Goal: Obtain resource: Download file/media

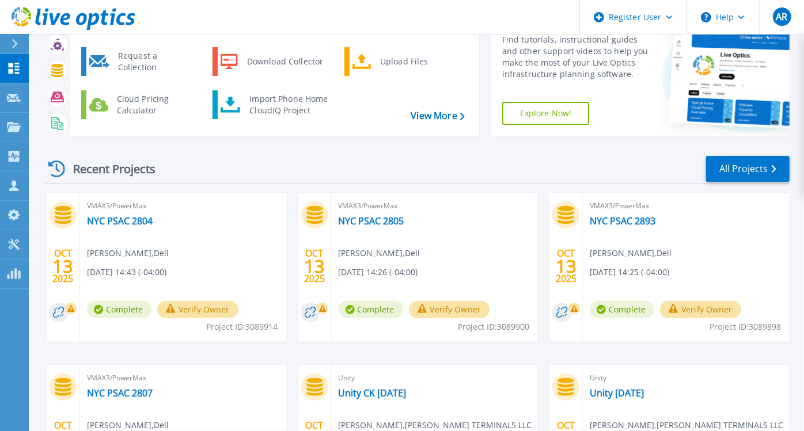
scroll to position [128, 0]
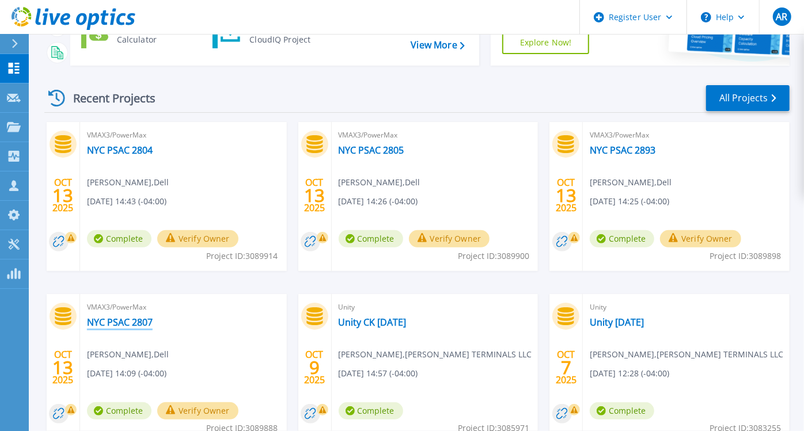
click at [108, 317] on link "NYC PSAC 2807" at bounding box center [120, 323] width 66 height 12
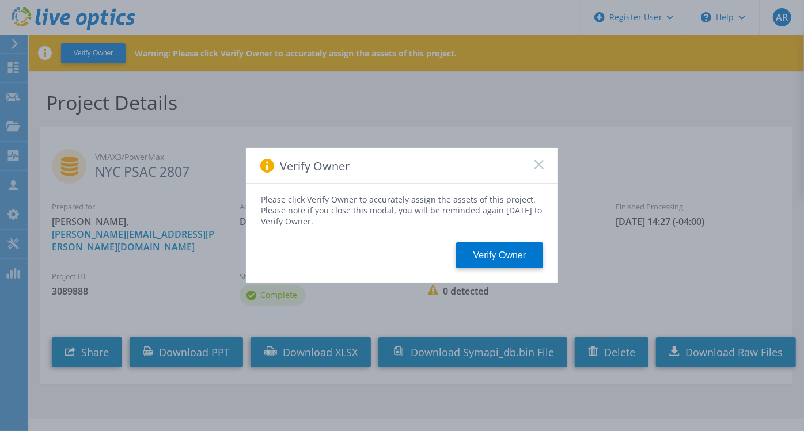
click at [544, 162] on div "Verify Owner" at bounding box center [402, 166] width 311 height 35
click at [539, 165] on rect at bounding box center [539, 165] width 10 height 10
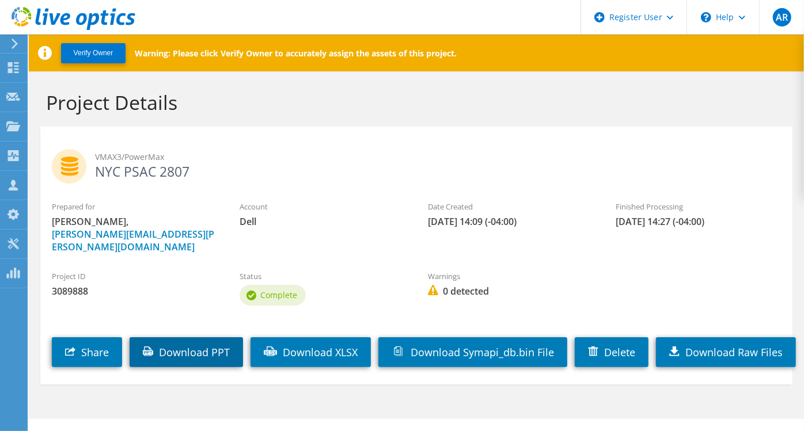
click at [215, 347] on link "Download PPT" at bounding box center [186, 353] width 113 height 30
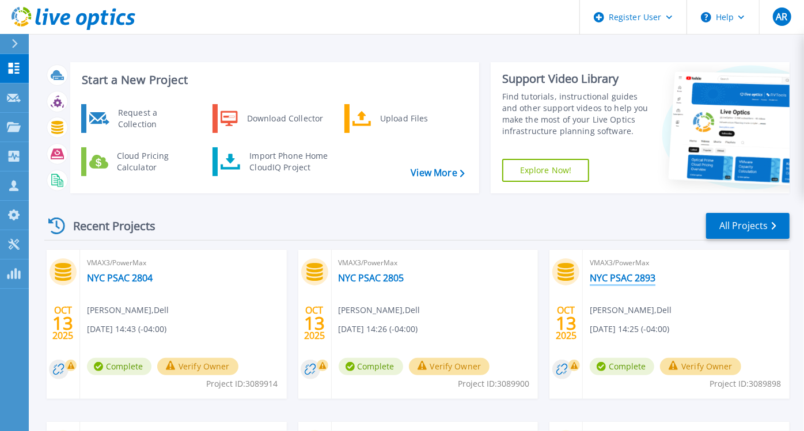
click at [622, 279] on link "NYC PSAC 2893" at bounding box center [623, 278] width 66 height 12
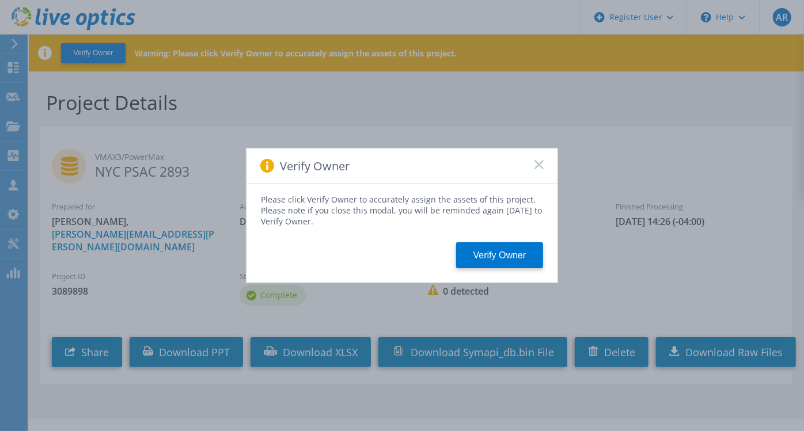
click at [536, 168] on rect at bounding box center [539, 165] width 10 height 10
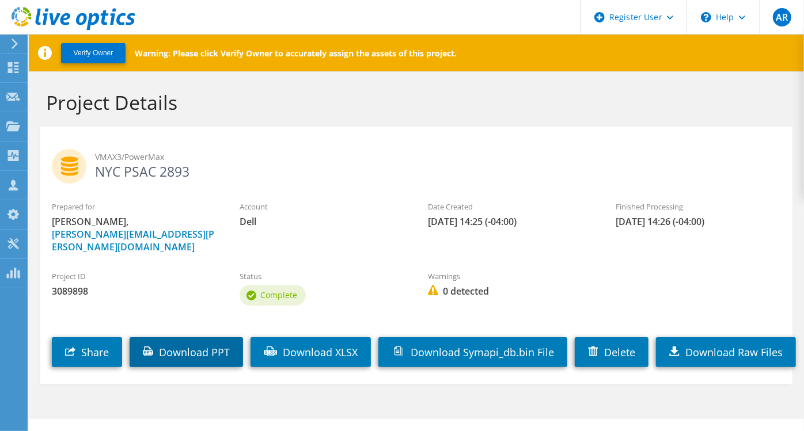
click at [227, 340] on link "Download PPT" at bounding box center [186, 353] width 113 height 30
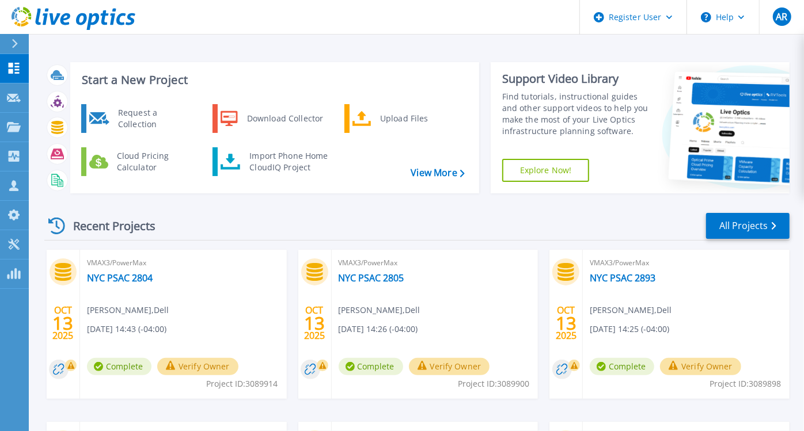
click at [312, 268] on icon at bounding box center [314, 272] width 16 height 18
click at [377, 281] on link "NYC PSAC 2805" at bounding box center [372, 278] width 66 height 12
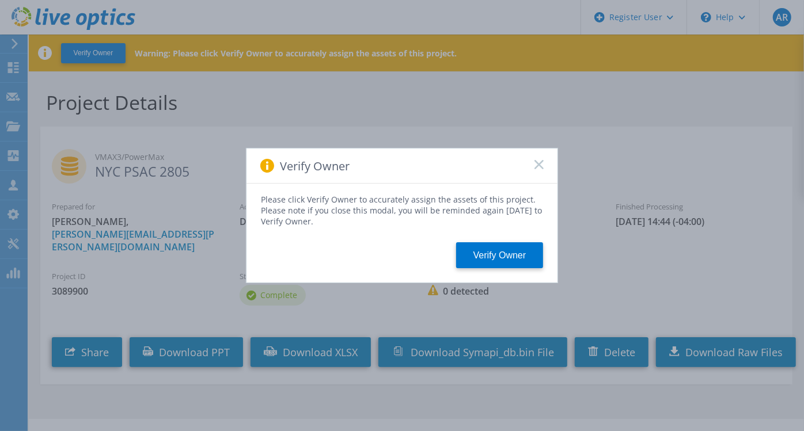
click at [539, 162] on icon at bounding box center [539, 164] width 9 height 9
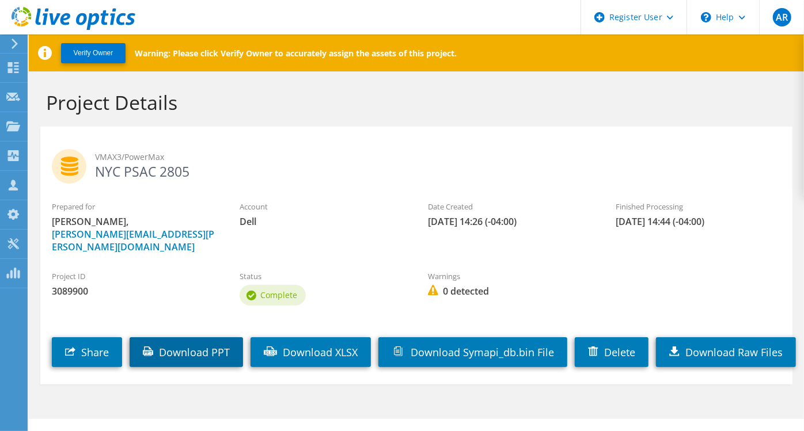
click at [228, 341] on link "Download PPT" at bounding box center [186, 353] width 113 height 30
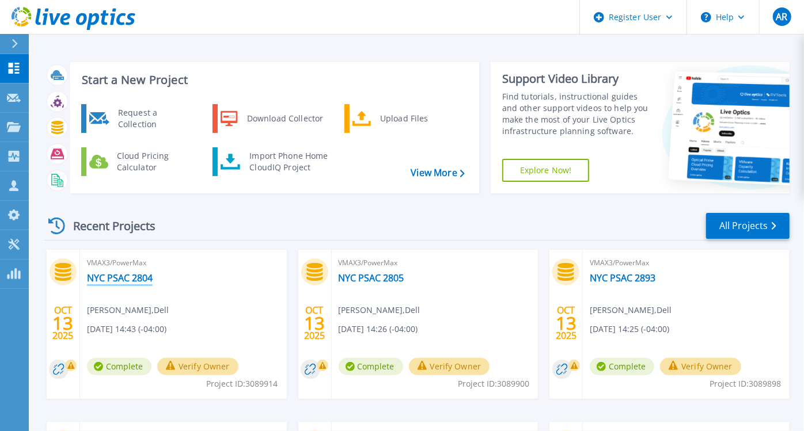
click at [118, 278] on link "NYC PSAC 2804" at bounding box center [120, 278] width 66 height 12
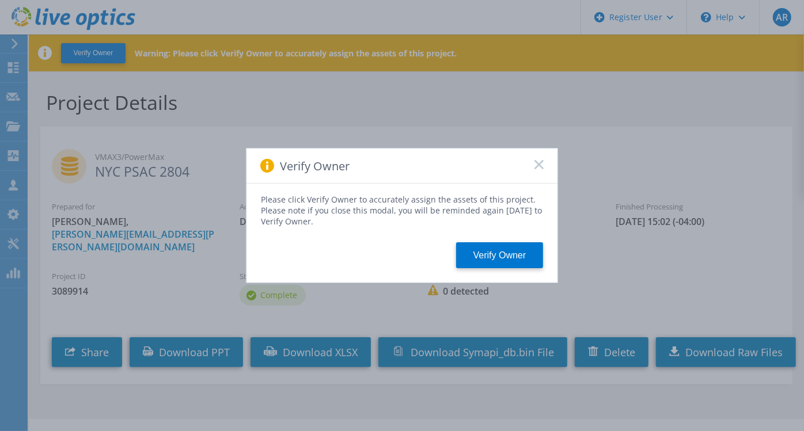
click at [541, 164] on icon at bounding box center [539, 164] width 9 height 9
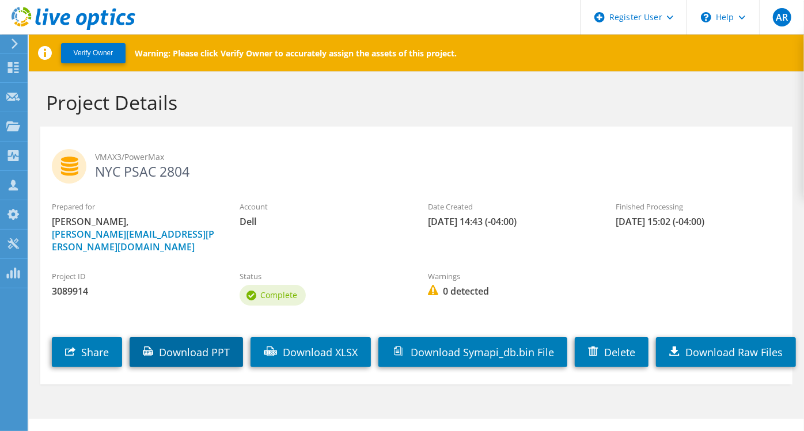
click at [214, 343] on link "Download PPT" at bounding box center [186, 353] width 113 height 30
